Goal: Check status: Check status

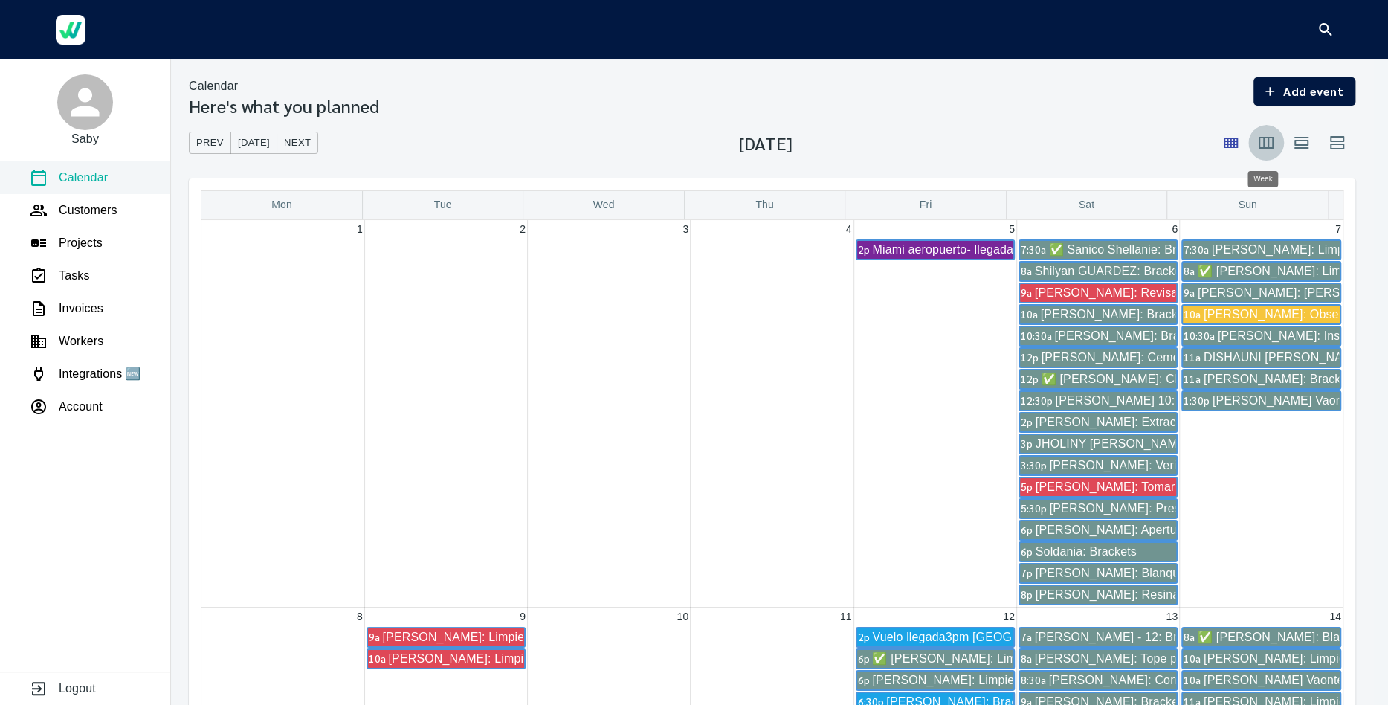
click at [1265, 144] on icon "button" at bounding box center [1266, 143] width 15 height 12
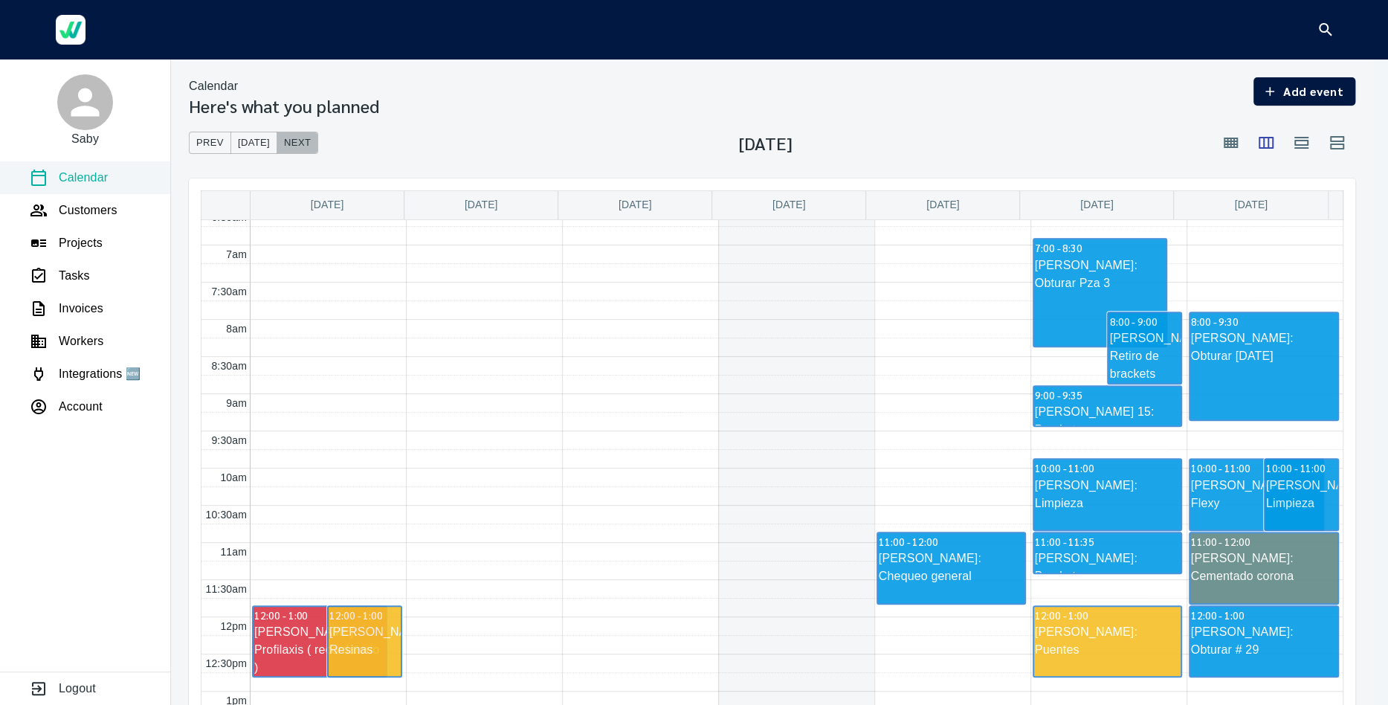
click at [289, 147] on span "Next" at bounding box center [297, 143] width 27 height 17
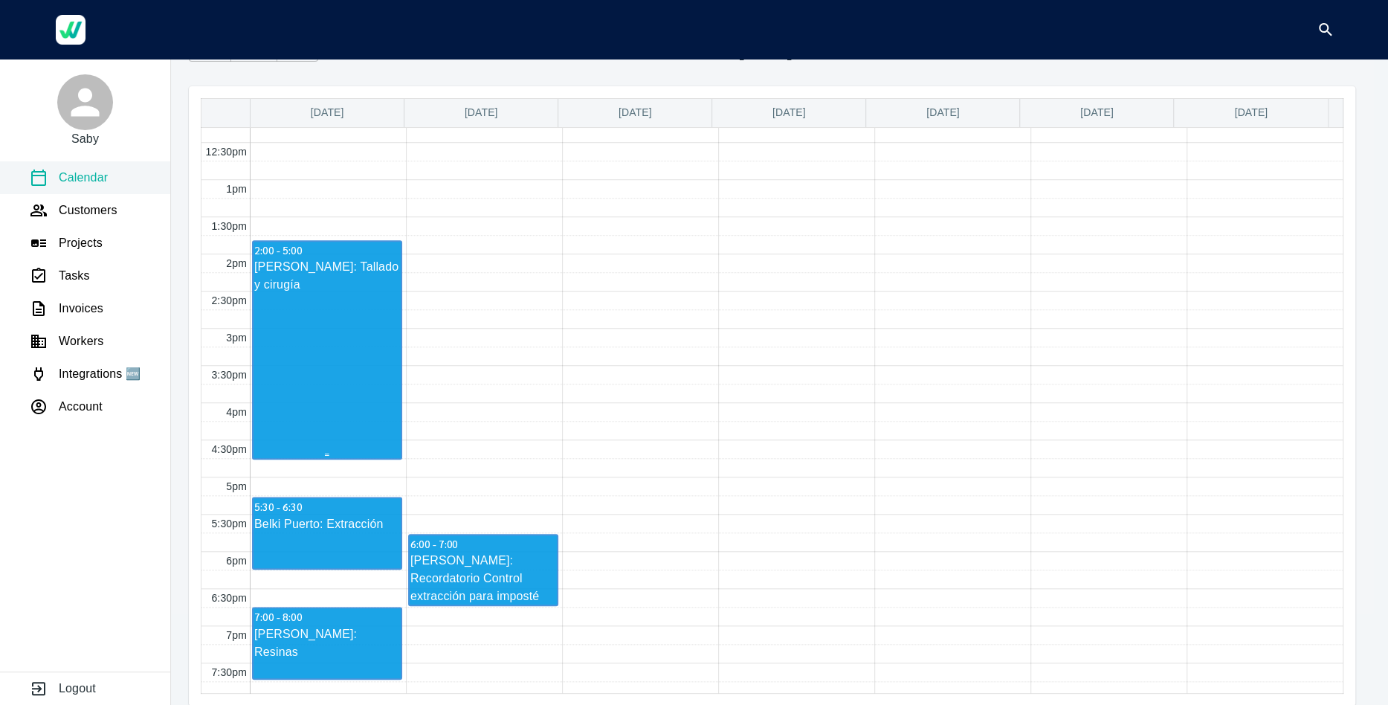
scroll to position [892, 0]
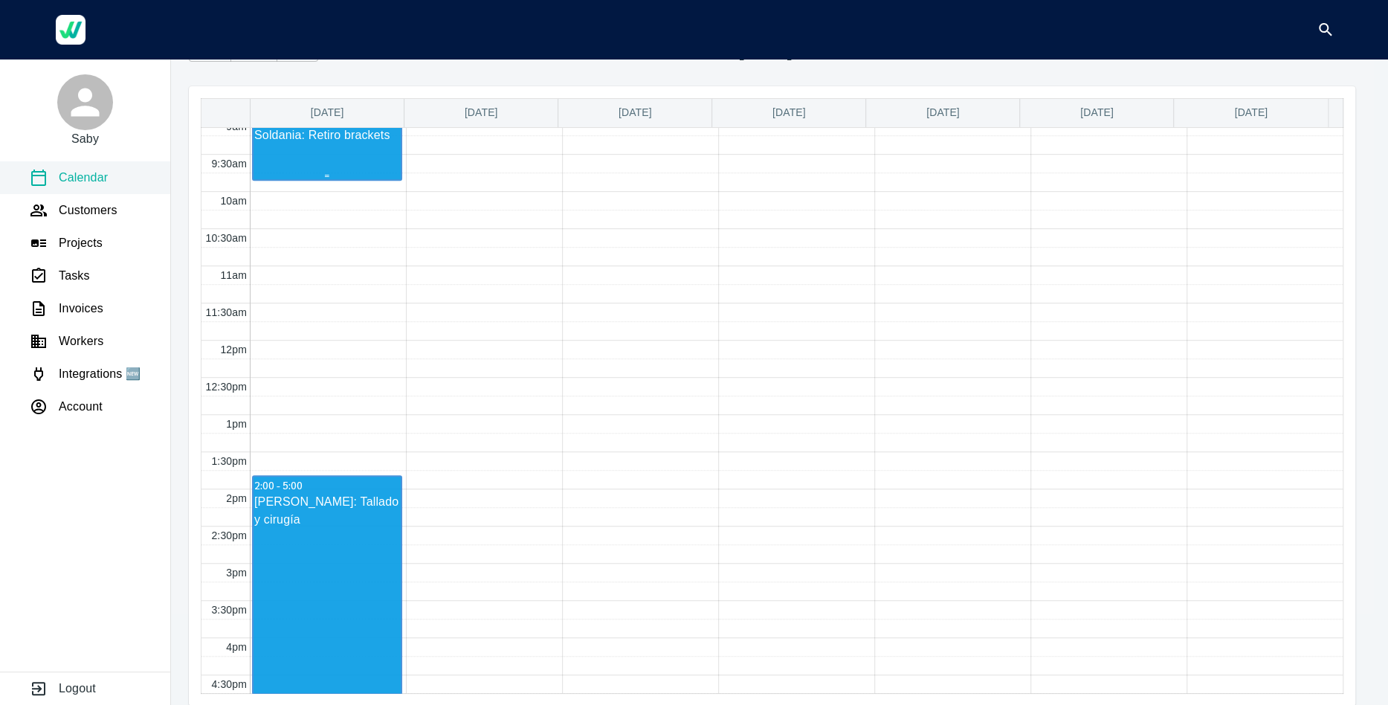
scroll to position [671, 0]
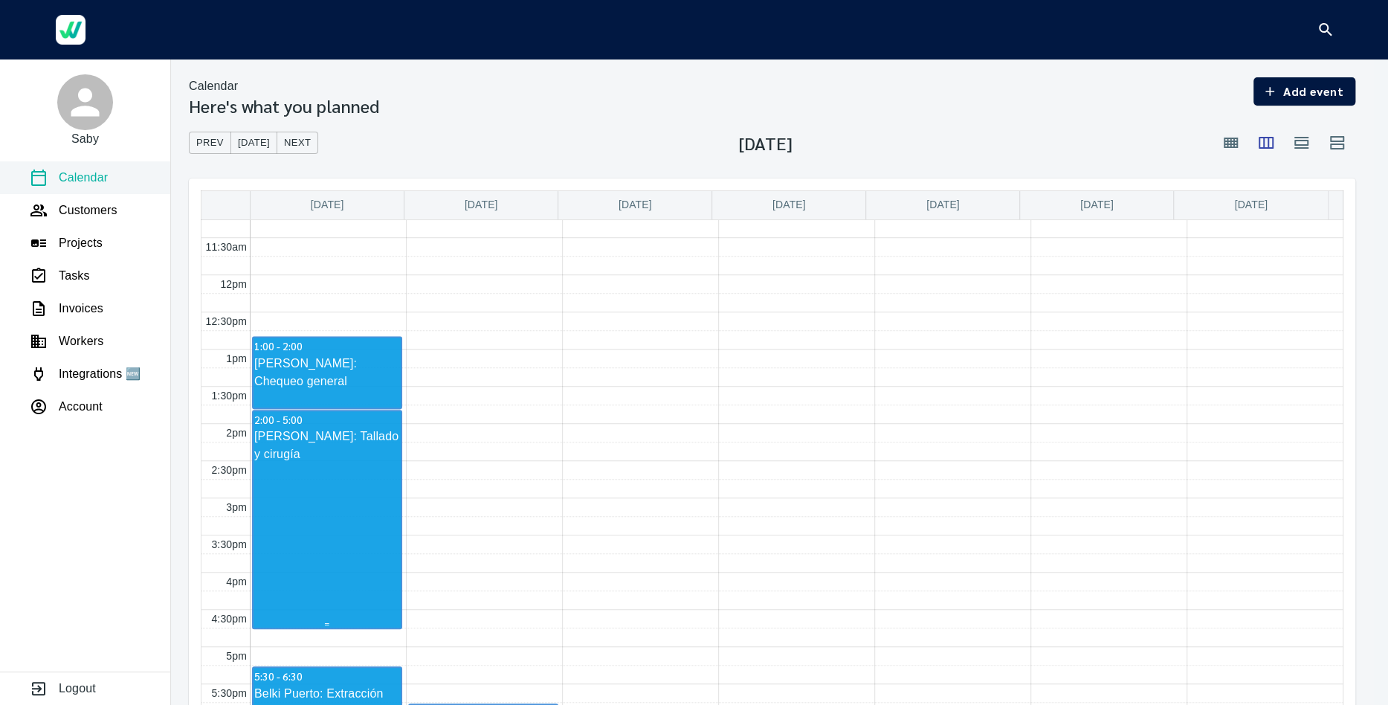
scroll to position [738, 0]
